Goal: Consume media (video, audio): Consume media (video, audio)

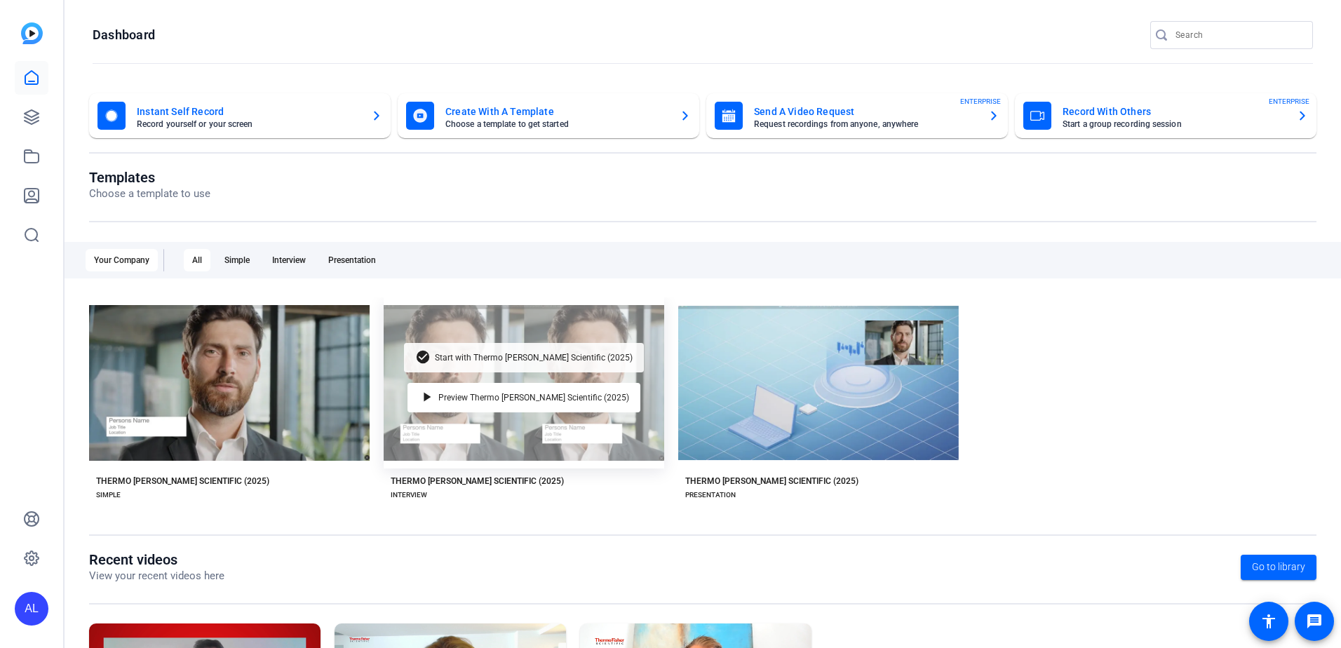
scroll to position [180, 0]
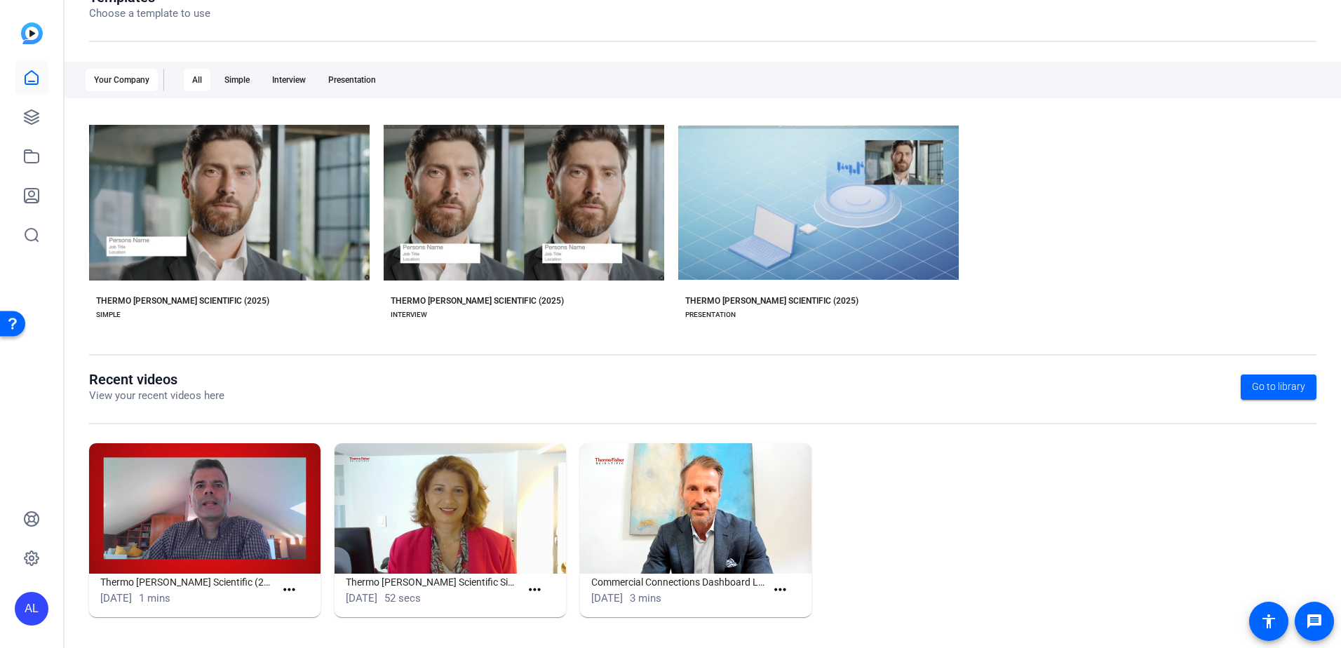
click at [220, 499] on img at bounding box center [204, 508] width 231 height 130
click at [217, 509] on img at bounding box center [204, 508] width 231 height 130
click at [132, 598] on span "[DATE]" at bounding box center [116, 598] width 32 height 13
click at [166, 583] on h1 "Thermo [PERSON_NAME] Scientific (2025) Simple (49066)" at bounding box center [187, 582] width 175 height 17
click at [31, 114] on icon at bounding box center [31, 117] width 17 height 17
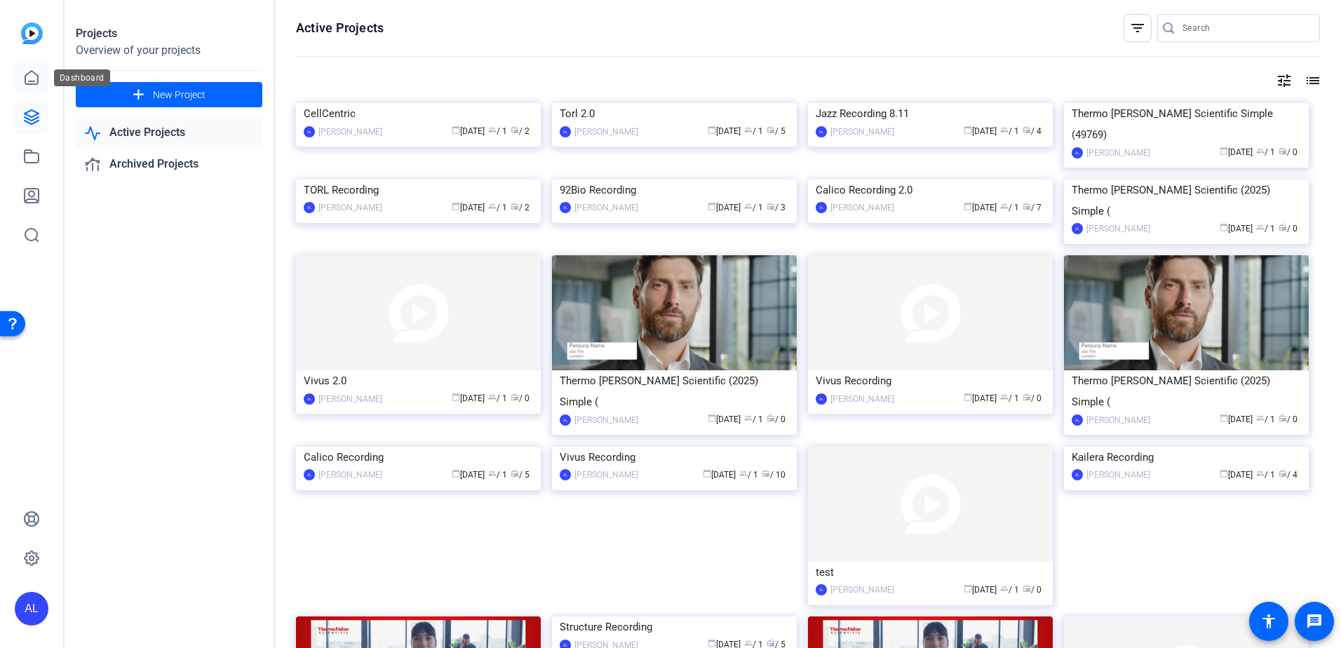
click at [34, 84] on icon at bounding box center [31, 77] width 13 height 13
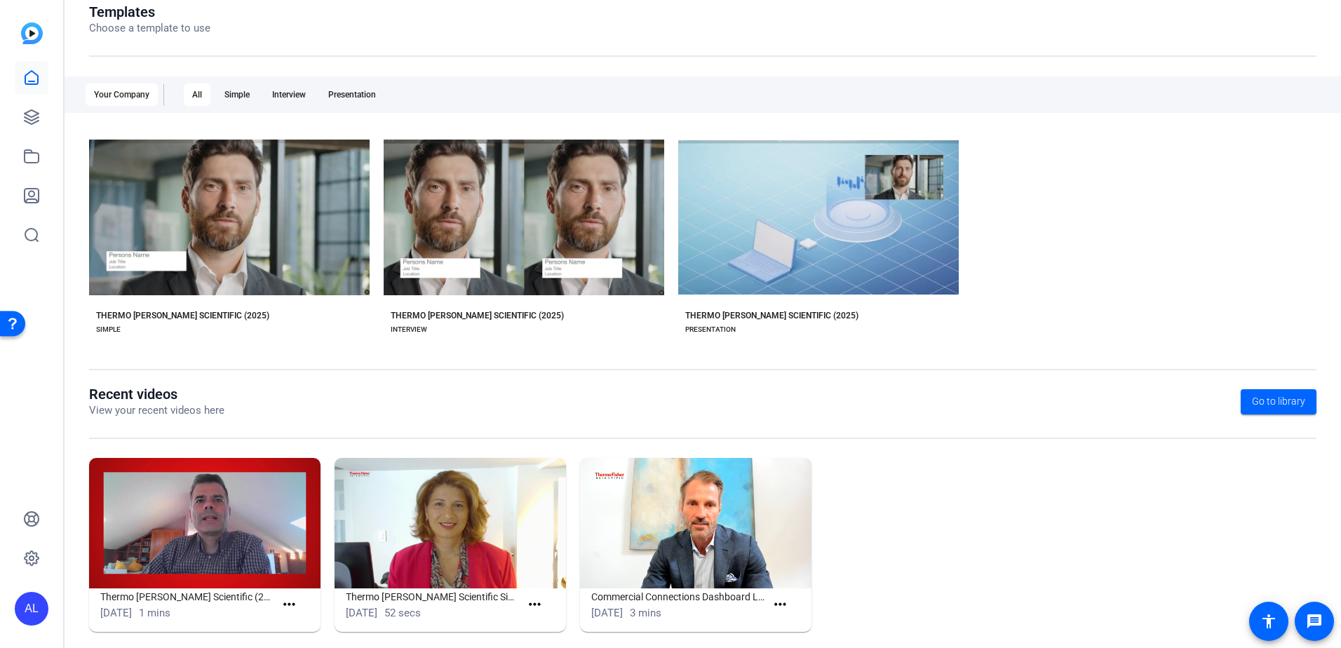
scroll to position [167, 0]
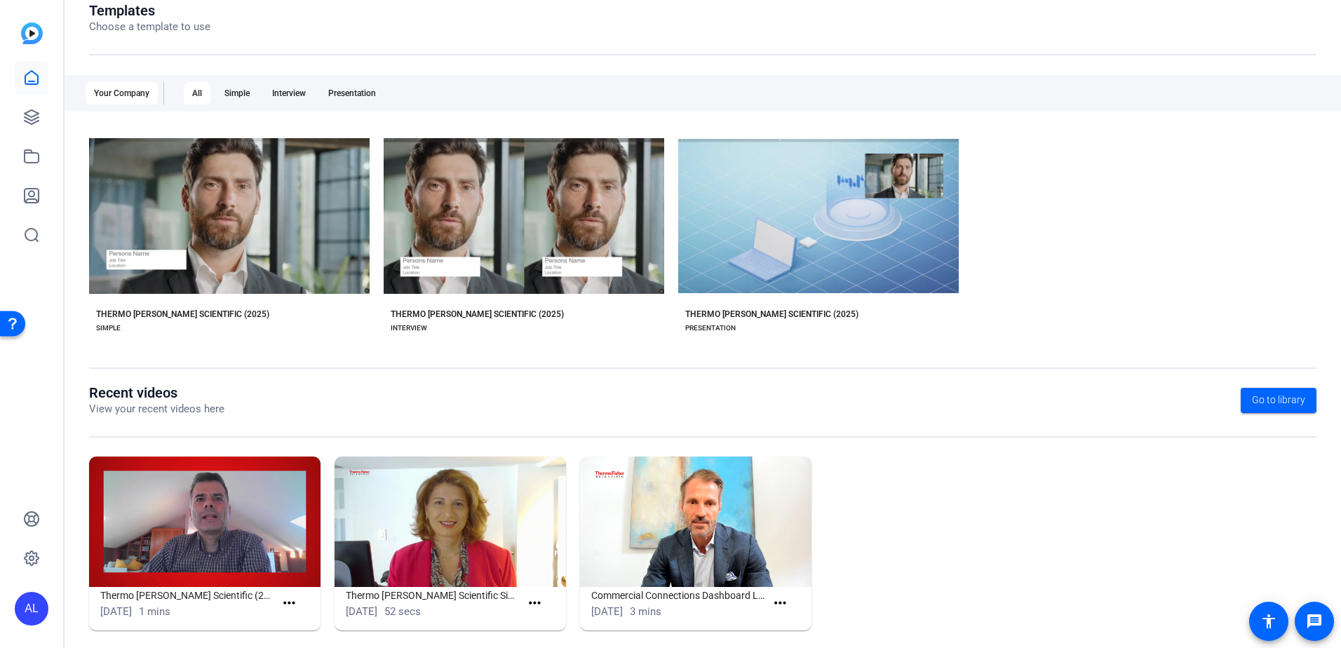
click at [176, 518] on img at bounding box center [204, 522] width 231 height 130
click at [411, 586] on img at bounding box center [450, 522] width 231 height 130
click at [697, 546] on img at bounding box center [695, 522] width 231 height 130
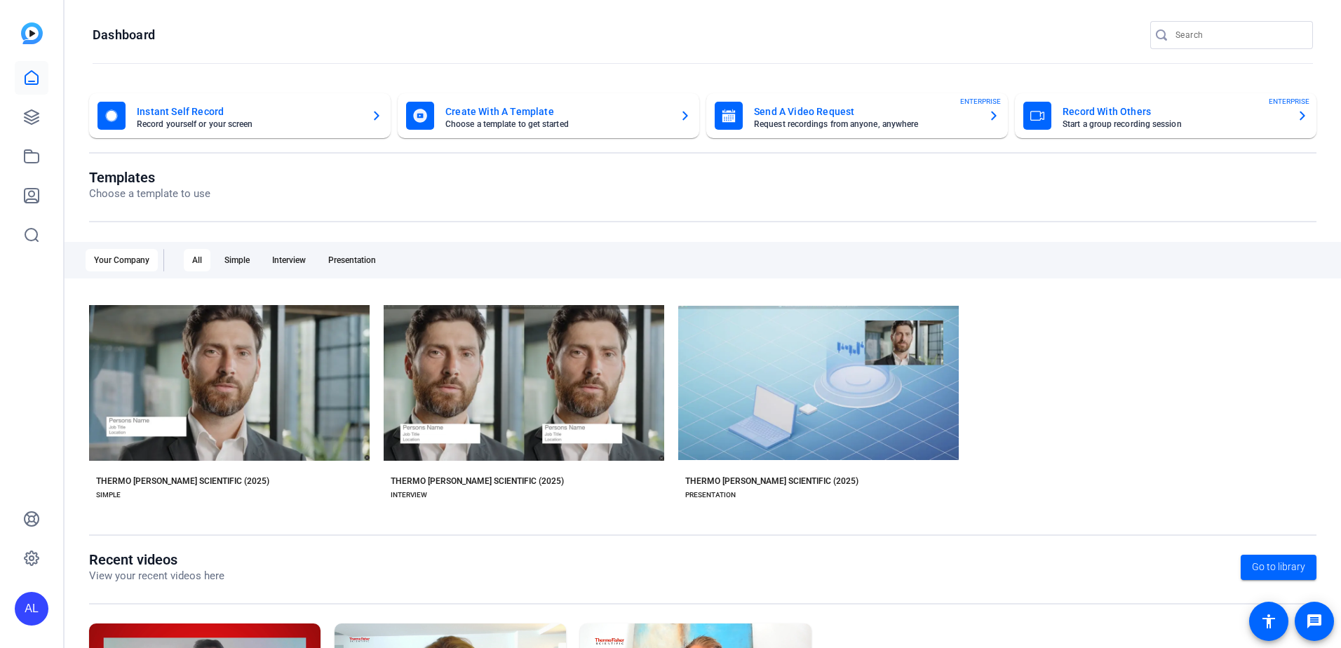
scroll to position [180, 0]
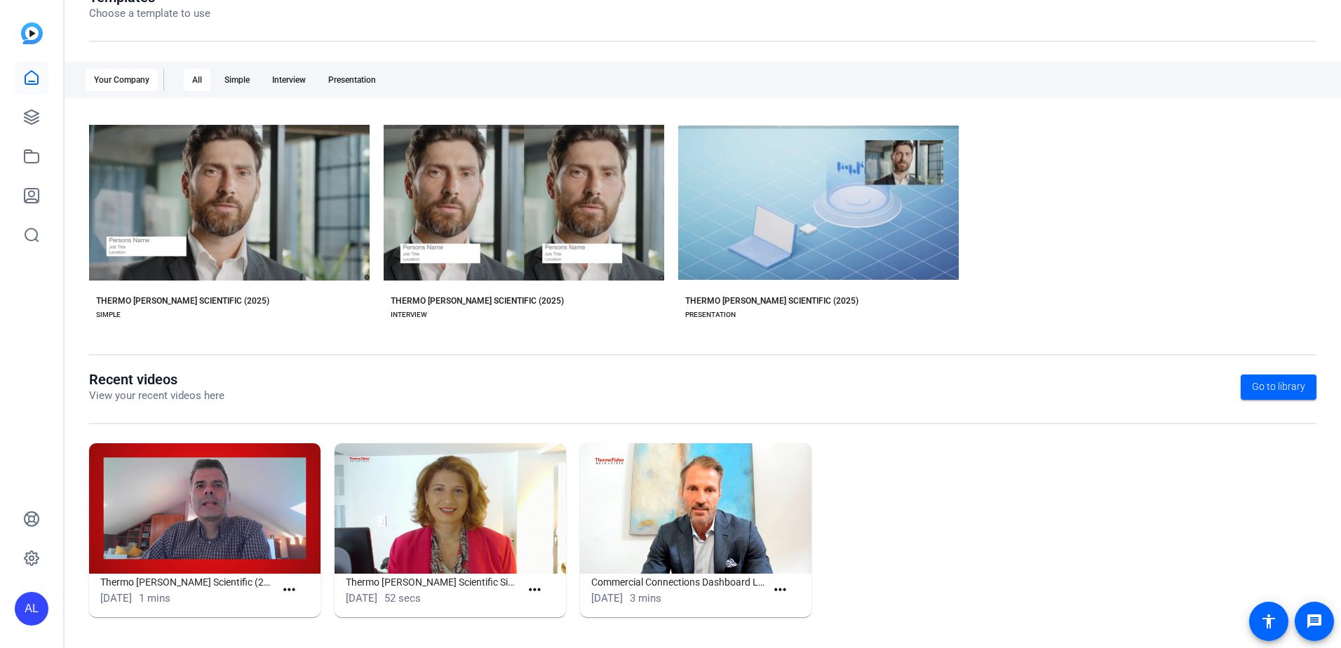
click at [190, 530] on img at bounding box center [204, 508] width 231 height 130
click at [295, 591] on mat-icon "more_horiz" at bounding box center [290, 590] width 18 height 18
click at [301, 618] on span "View" at bounding box center [318, 610] width 56 height 17
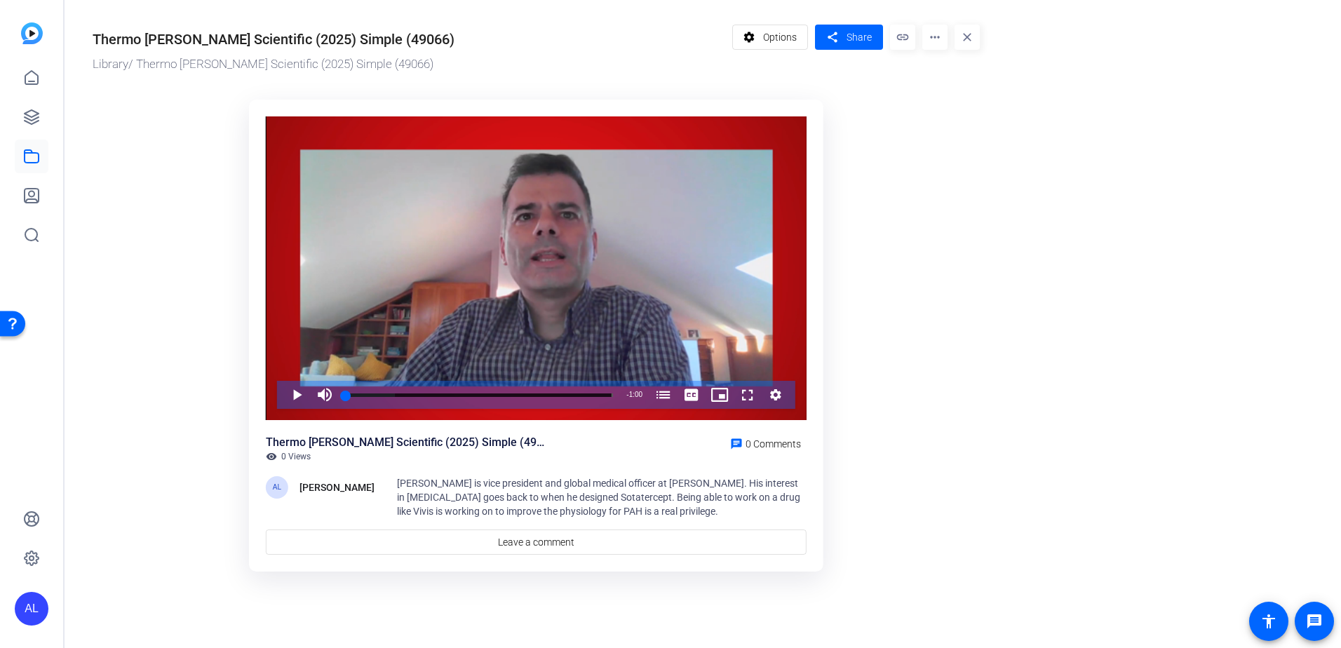
click at [929, 42] on mat-icon "more_horiz" at bounding box center [934, 37] width 25 height 25
click at [301, 385] on div at bounding box center [670, 324] width 1341 height 648
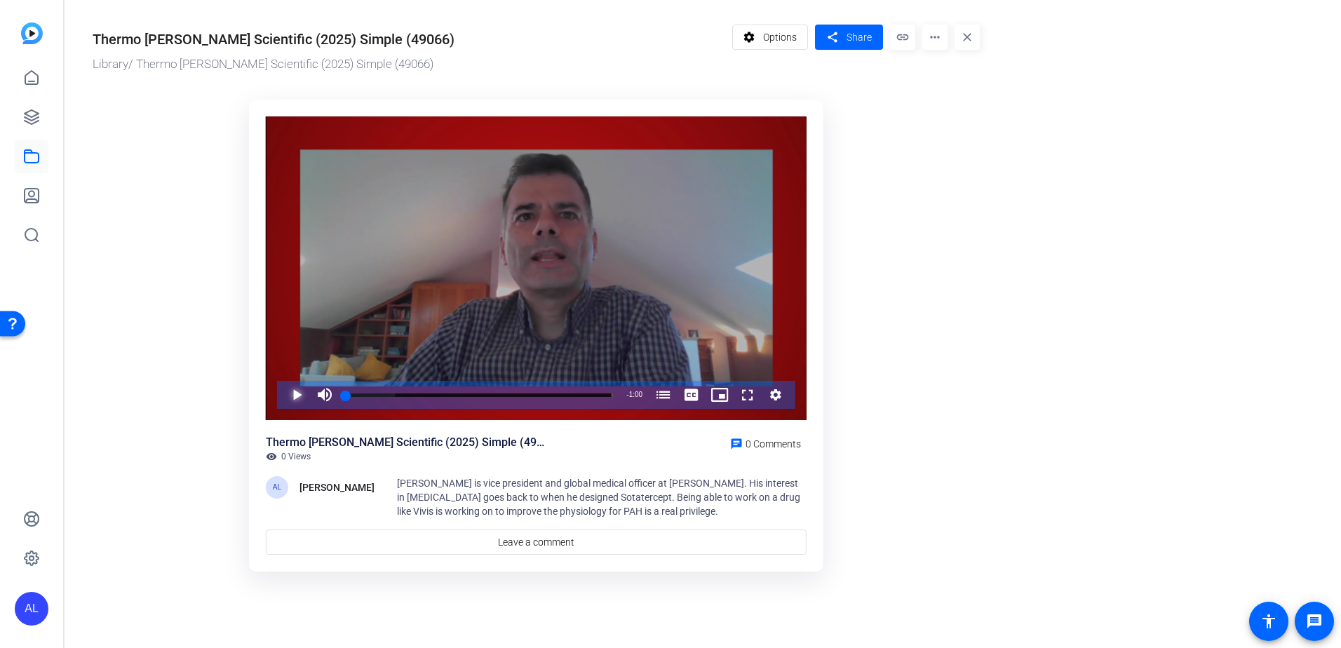
click at [283, 395] on span "Video Player" at bounding box center [283, 395] width 0 height 28
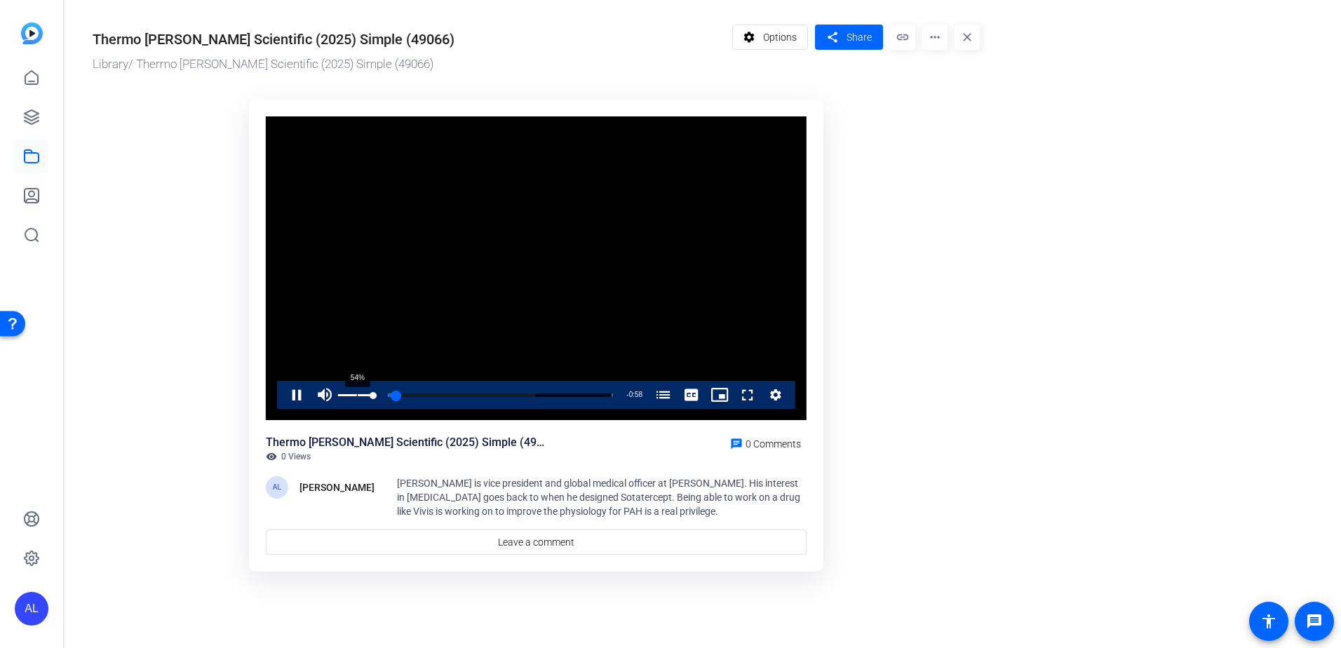
click at [357, 396] on div "54%" at bounding box center [355, 395] width 35 height 28
click at [366, 395] on div "80%" at bounding box center [355, 395] width 35 height 2
click at [371, 396] on div "Volume Level" at bounding box center [354, 395] width 33 height 2
click at [283, 391] on span "Video Player" at bounding box center [283, 395] width 0 height 28
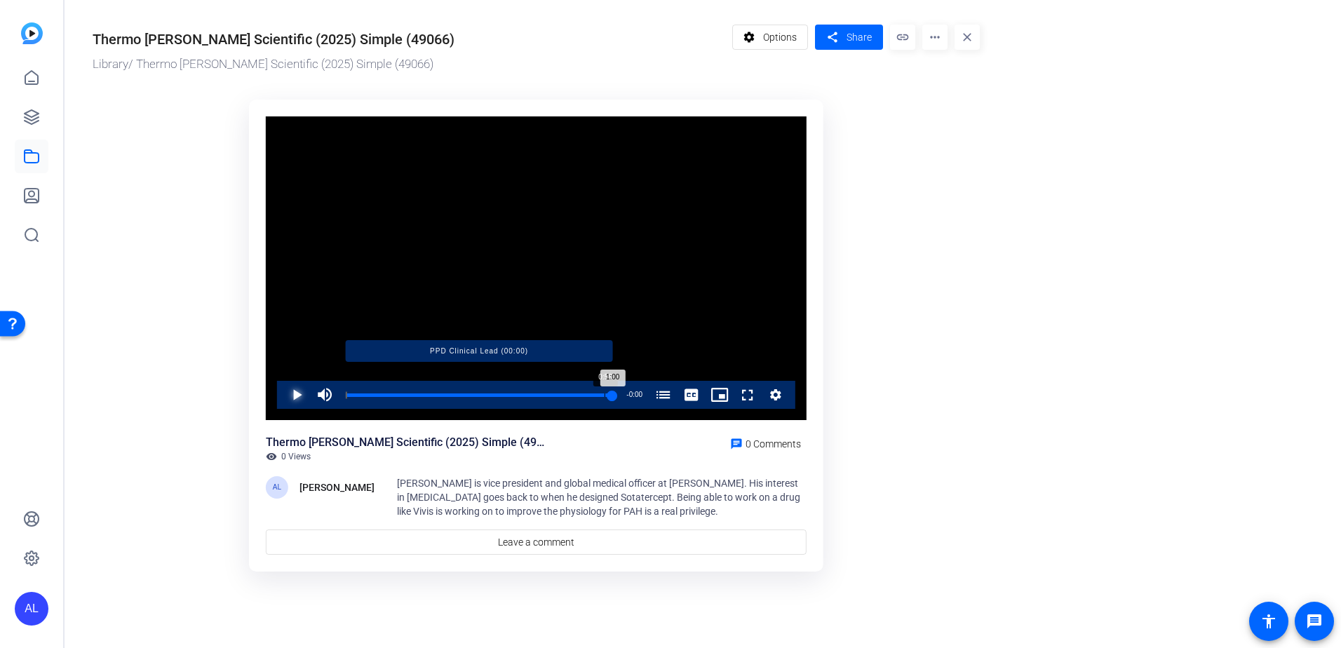
click at [605, 394] on div "Loaded : 100.00% 0:58 1:00 PPD Clinical Lead (00:00)" at bounding box center [479, 396] width 267 height 4
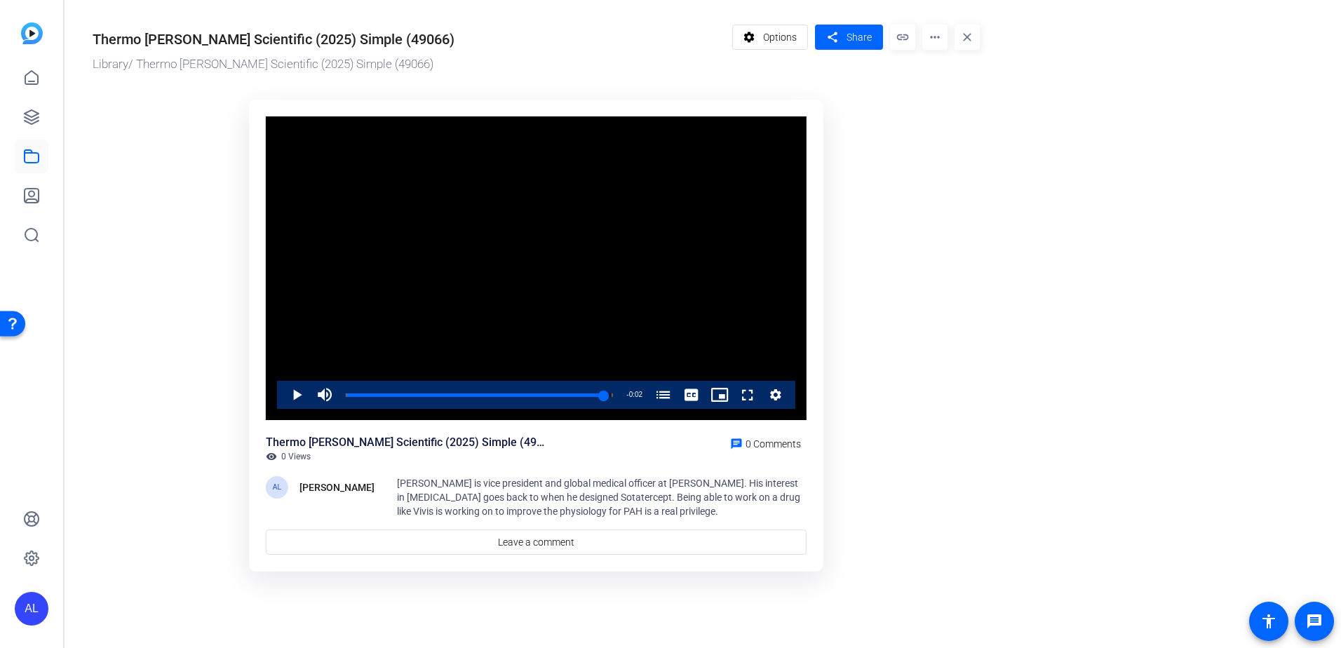
click at [469, 323] on video "Video Player" at bounding box center [536, 268] width 541 height 304
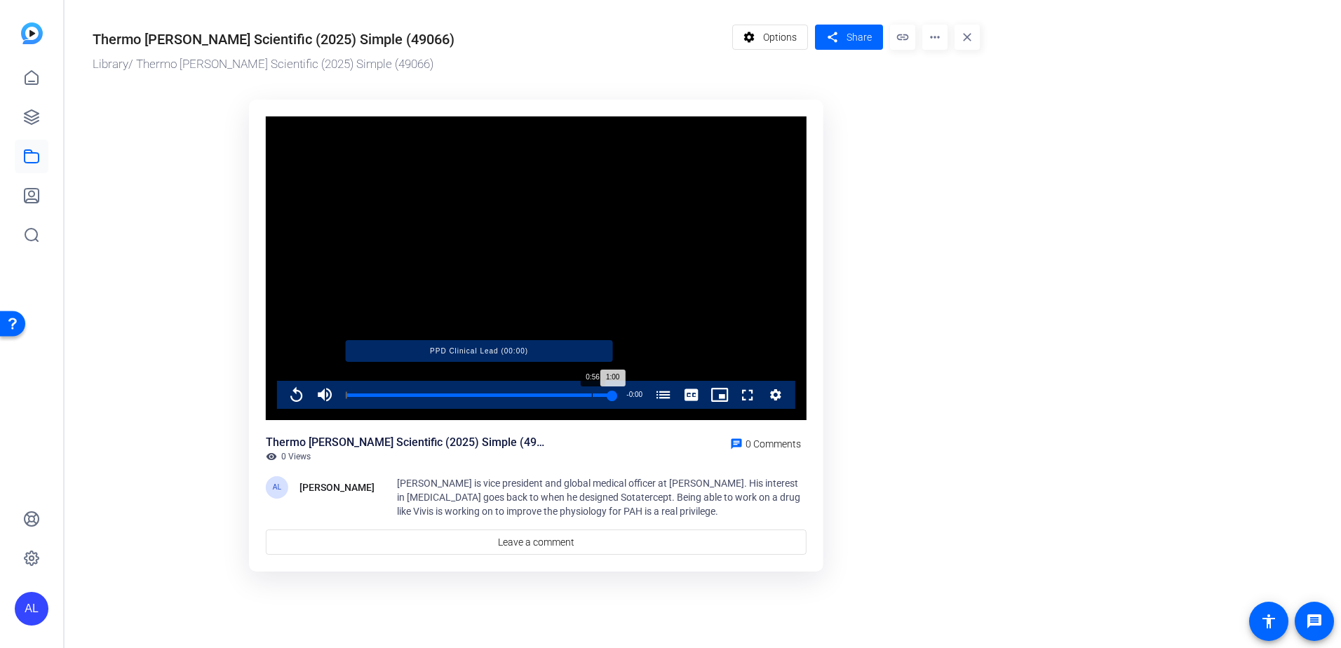
click at [592, 395] on div "Loaded : 100.00% 0:56 1:00 PPD Clinical Lead (00:00)" at bounding box center [479, 396] width 267 height 4
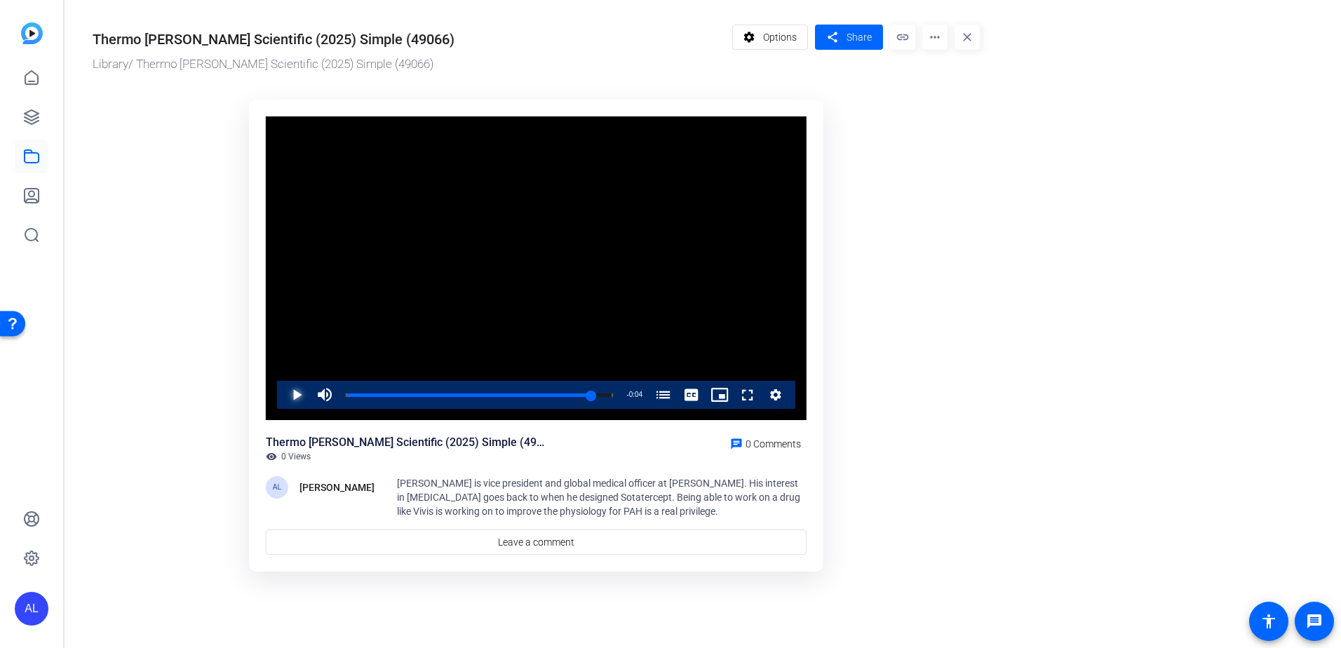
click at [283, 394] on span "Video Player" at bounding box center [283, 395] width 0 height 28
click at [572, 405] on div "Progress Bar" at bounding box center [479, 404] width 267 height 11
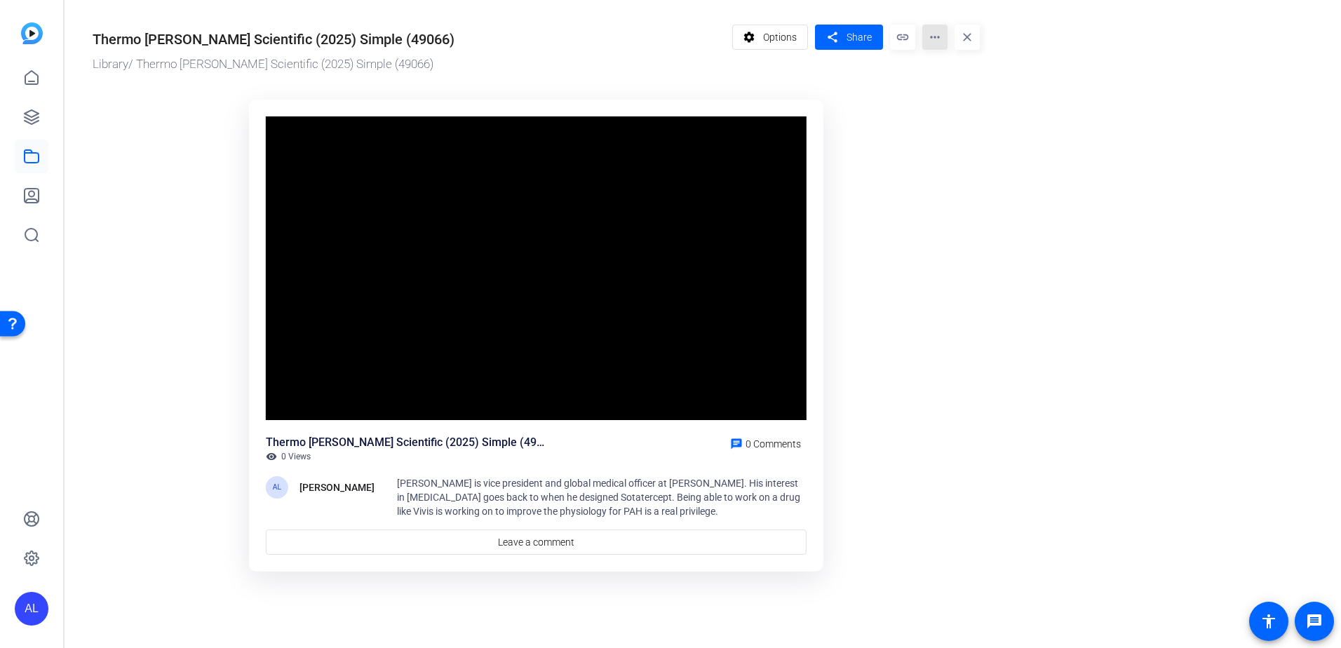
click at [935, 40] on mat-icon "more_horiz" at bounding box center [934, 37] width 25 height 25
